Goal: Information Seeking & Learning: Compare options

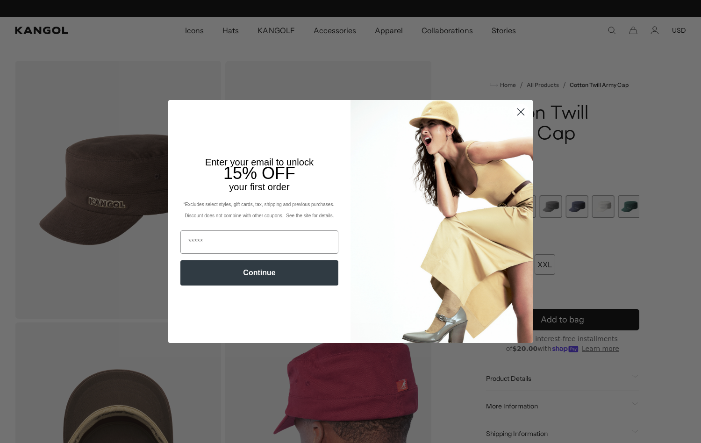
scroll to position [0, 193]
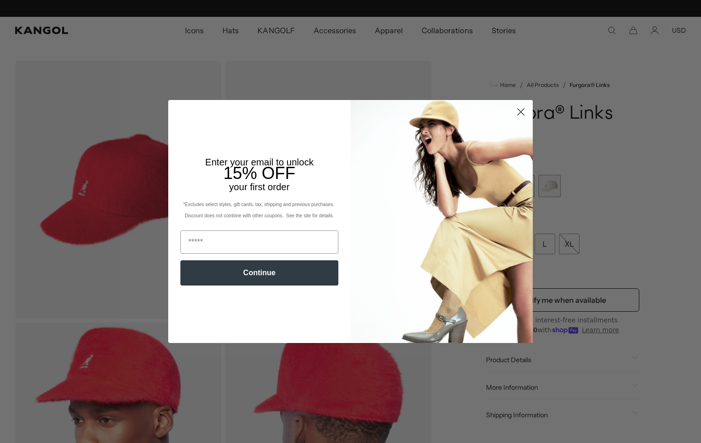
scroll to position [0, 193]
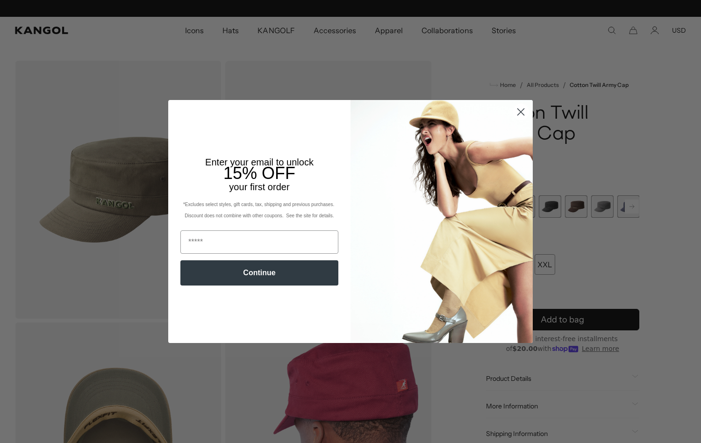
scroll to position [0, 193]
